Goal: Find specific page/section: Find specific page/section

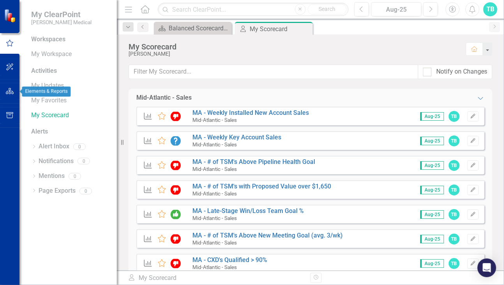
click at [11, 91] on icon "button" at bounding box center [10, 91] width 8 height 6
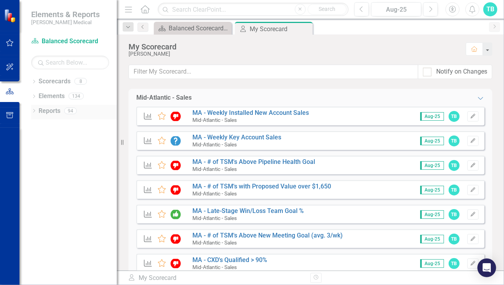
click at [33, 110] on icon "Dropdown" at bounding box center [33, 111] width 5 height 4
click at [36, 124] on icon "Dropdown" at bounding box center [37, 125] width 5 height 4
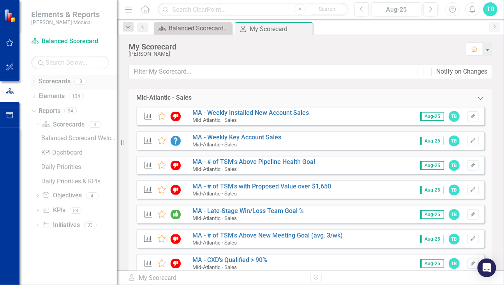
click at [34, 80] on icon "Dropdown" at bounding box center [33, 82] width 5 height 4
click at [37, 110] on icon "Dropdown" at bounding box center [38, 110] width 6 height 5
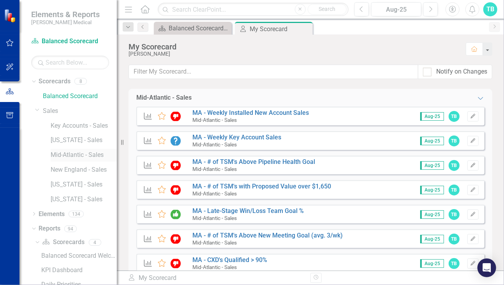
click at [69, 154] on link "Mid-Atlantic - Sales" at bounding box center [84, 155] width 66 height 9
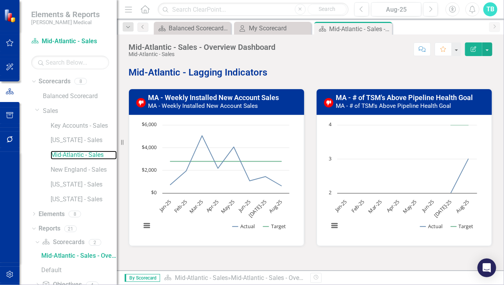
scroll to position [233, 0]
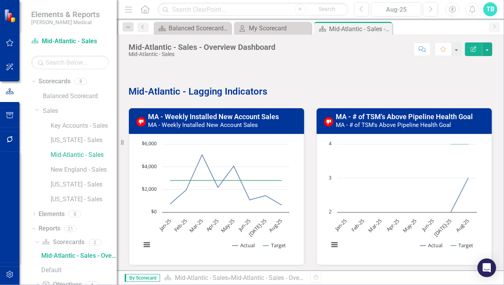
click at [215, 123] on small "MA - Weekly Installed New Account Sales" at bounding box center [203, 124] width 110 height 7
click at [165, 116] on link "MA - Weekly Installed New Account Sales" at bounding box center [213, 116] width 131 height 8
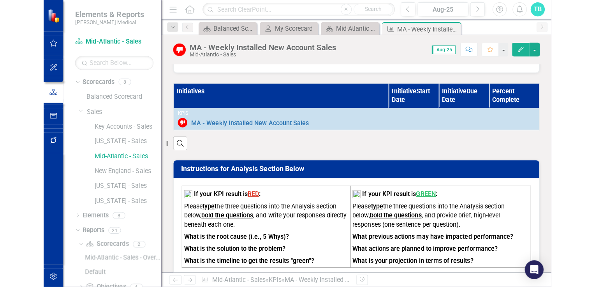
scroll to position [195, 0]
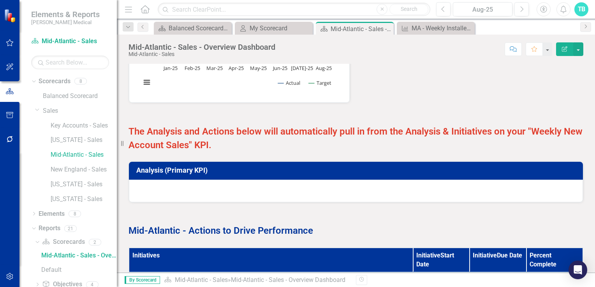
scroll to position [984, 0]
